Goal: Transaction & Acquisition: Book appointment/travel/reservation

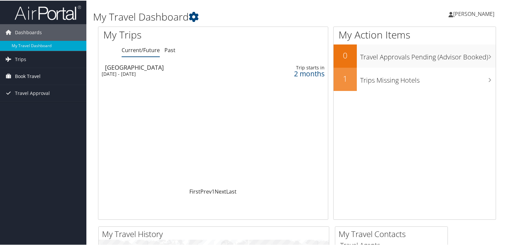
click at [22, 75] on span "Book Travel" at bounding box center [28, 75] width 26 height 17
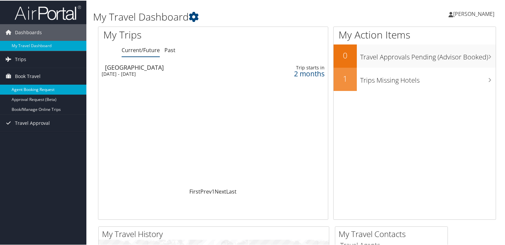
click at [29, 89] on link "Agent Booking Request" at bounding box center [43, 89] width 86 height 10
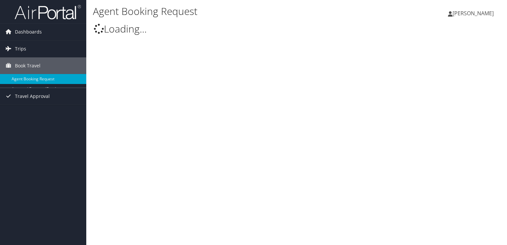
type input "[PERSON_NAME]"
select select "[EMAIL_ADDRESS][DOMAIN_NAME]"
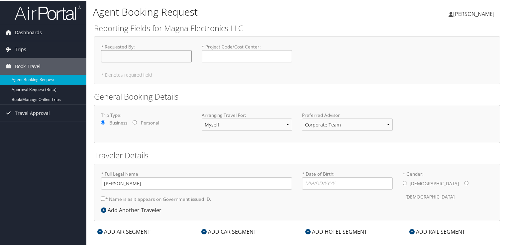
click at [134, 55] on input "* Requested By : Required" at bounding box center [146, 55] width 91 height 12
click at [140, 57] on input "* Requested By : Required" at bounding box center [146, 55] width 91 height 12
type input "Olivia Eddy"
type input "TEI0670"
drag, startPoint x: 204, startPoint y: 56, endPoint x: 215, endPoint y: 57, distance: 11.0
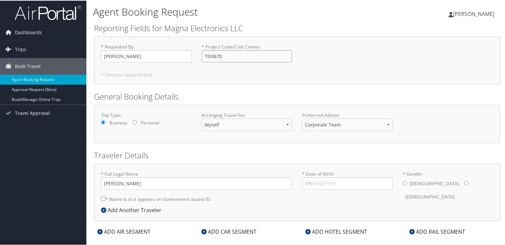
click at [207, 57] on input "TEI0670" at bounding box center [247, 55] width 91 height 12
click at [233, 56] on input "TEI0670" at bounding box center [247, 55] width 91 height 12
click at [135, 55] on input "Olivia Eddy" at bounding box center [146, 55] width 91 height 12
click at [337, 126] on select "Corporate Team Christopherson Advisor Team" at bounding box center [347, 124] width 91 height 12
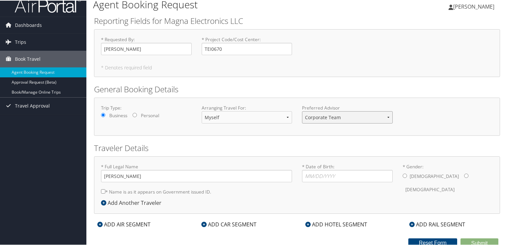
scroll to position [9, 0]
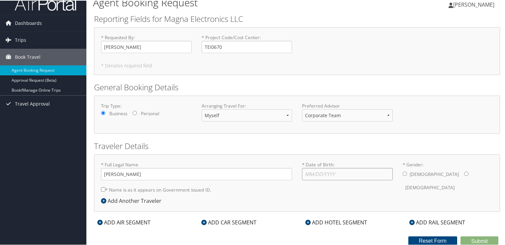
click at [310, 174] on input "* Date of Birth: Invalid Date" at bounding box center [347, 173] width 91 height 12
click at [464, 171] on input "* Gender: Male Female" at bounding box center [466, 173] width 4 height 4
radio input "true"
click at [306, 175] on input "* Date of Birth: Invalid Date" at bounding box center [347, 173] width 91 height 12
type input "01/13/1994"
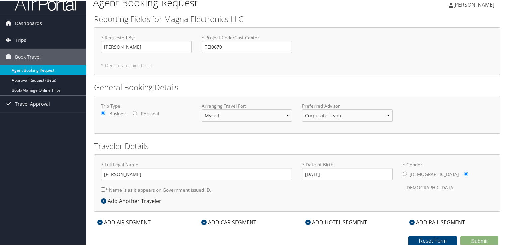
click at [454, 188] on div "* Full Legal Name Sharon Eddy * Name is as it appears on Government issued ID. …" at bounding box center [297, 179] width 402 height 36
click at [99, 221] on icon at bounding box center [99, 221] width 5 height 5
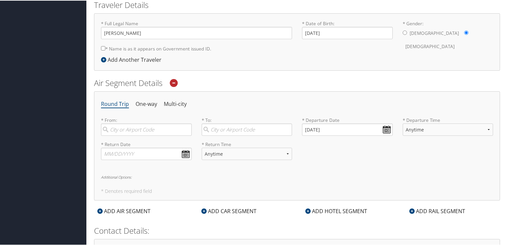
scroll to position [154, 0]
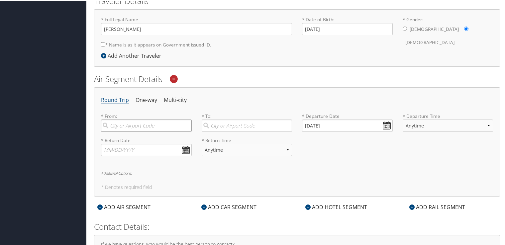
click at [141, 123] on input "search" at bounding box center [146, 125] width 91 height 12
click at [127, 138] on div "Detroit (DTW MI)" at bounding box center [147, 138] width 82 height 9
click at [127, 131] on input "DTW" at bounding box center [146, 125] width 91 height 12
type input "Detroit (DTW MI)"
click at [237, 123] on input "search" at bounding box center [247, 125] width 91 height 12
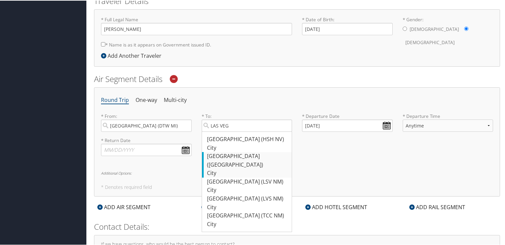
click at [233, 156] on div "Las Vegas (LAS NV)" at bounding box center [248, 159] width 82 height 17
click at [233, 131] on input "LAS VEG" at bounding box center [247, 125] width 91 height 12
type input "Las Vegas (LAS NV)"
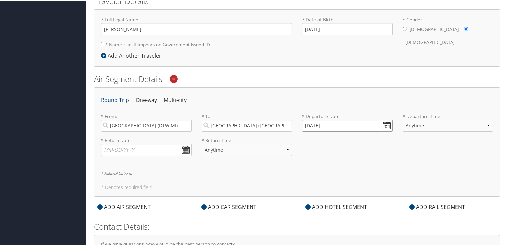
click at [385, 125] on input "10/14/2025" at bounding box center [347, 125] width 91 height 12
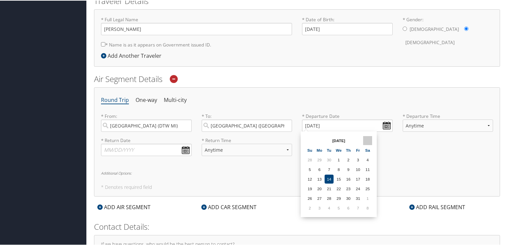
click at [370, 138] on th at bounding box center [367, 139] width 9 height 9
click at [369, 138] on th at bounding box center [367, 139] width 9 height 9
click at [319, 195] on td "29" at bounding box center [319, 197] width 9 height 9
type input "12/29/2025"
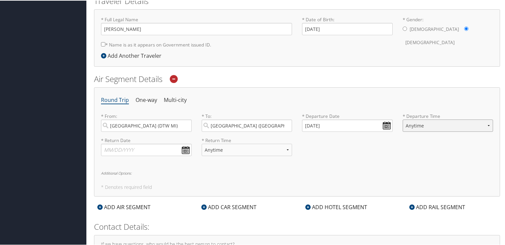
click at [417, 126] on select "Anytime Early Morning (5AM-7AM) Morning (7AM-12PM) Afternoon (12PM-5PM) Evening…" at bounding box center [447, 125] width 91 height 12
click at [402, 119] on select "Anytime Early Morning (5AM-7AM) Morning (7AM-12PM) Afternoon (12PM-5PM) Evening…" at bounding box center [447, 125] width 91 height 12
click at [481, 124] on select "Anytime Early Morning (5AM-7AM) Morning (7AM-12PM) Afternoon (12PM-5PM) Evening…" at bounding box center [447, 125] width 91 height 12
select select "9:00 AM"
click at [402, 119] on select "Anytime Early Morning (5AM-7AM) Morning (7AM-12PM) Afternoon (12PM-5PM) Evening…" at bounding box center [447, 125] width 91 height 12
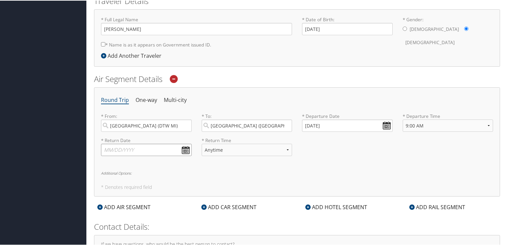
click at [185, 148] on input "text" at bounding box center [146, 149] width 91 height 12
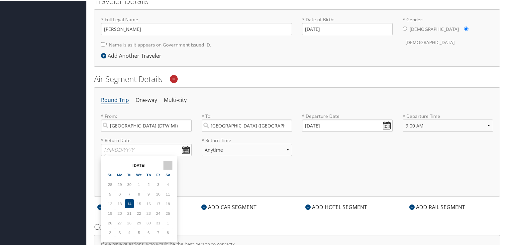
click at [169, 162] on th at bounding box center [167, 164] width 9 height 9
click at [167, 192] on td "10" at bounding box center [167, 193] width 9 height 9
type input "01/10/2026"
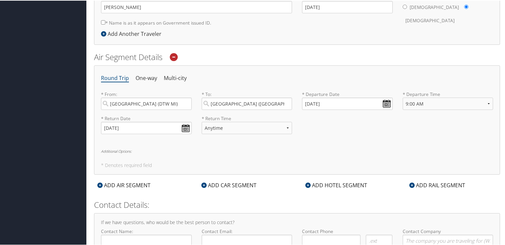
scroll to position [188, 0]
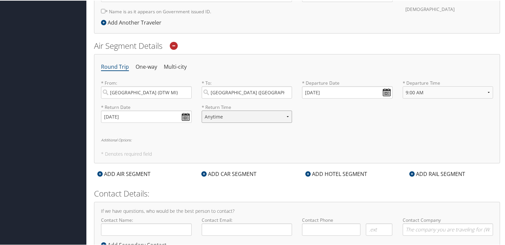
click at [282, 116] on select "Anytime Early Morning (5AM-7AM) Morning (7AM-12PM) Afternoon (12PM-5PM) Evening…" at bounding box center [247, 116] width 91 height 12
select select "9:00 AM"
click at [202, 110] on select "Anytime Early Morning (5AM-7AM) Morning (7AM-12PM) Afternoon (12PM-5PM) Evening…" at bounding box center [247, 116] width 91 height 12
click at [283, 116] on select "Anytime Early Morning (5AM-7AM) Morning (7AM-12PM) Afternoon (12PM-5PM) Evening…" at bounding box center [247, 116] width 91 height 12
click at [202, 110] on select "Anytime Early Morning (5AM-7AM) Morning (7AM-12PM) Afternoon (12PM-5PM) Evening…" at bounding box center [247, 116] width 91 height 12
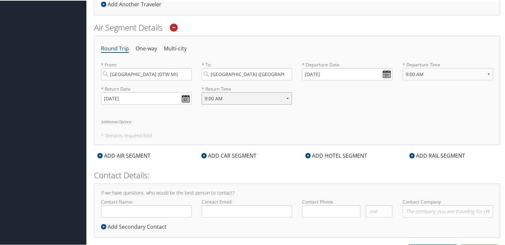
scroll to position [214, 0]
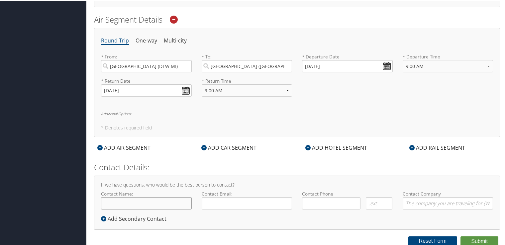
click at [156, 204] on input "Contact Name:" at bounding box center [146, 203] width 91 height 12
click at [440, 203] on input "Contact Company" at bounding box center [447, 203] width 91 height 12
click at [384, 179] on div "If we have questions, who would be the best person to contact? Contact Name: Re…" at bounding box center [297, 202] width 406 height 54
click at [427, 201] on input "Contact Company" at bounding box center [447, 203] width 91 height 12
click at [369, 216] on div "If we have questions, who would be the best person to contact? Contact Name: Re…" at bounding box center [297, 202] width 406 height 54
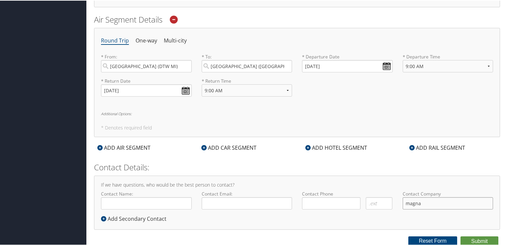
click at [422, 203] on input "magna" at bounding box center [447, 203] width 91 height 12
click at [421, 203] on input "magna" at bounding box center [447, 203] width 91 height 12
click at [363, 180] on div "If we have questions, who would be the best person to contact? Contact Name: Re…" at bounding box center [297, 202] width 406 height 54
click at [409, 203] on input "magna" at bounding box center [447, 203] width 91 height 12
type input "Magna"
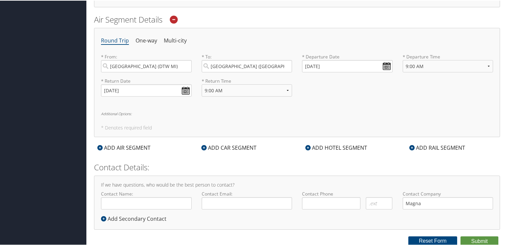
click at [406, 175] on div "If we have questions, who would be the best person to contact? Contact Name: Re…" at bounding box center [297, 202] width 406 height 54
click at [430, 238] on button "Reset Form" at bounding box center [432, 240] width 49 height 9
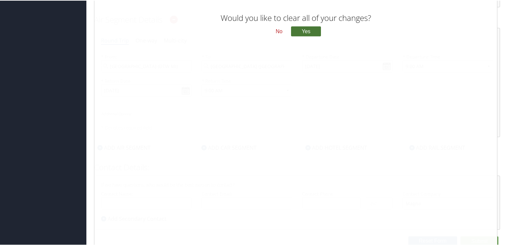
click at [300, 32] on button "Yes" at bounding box center [306, 31] width 30 height 10
